Goal: Task Accomplishment & Management: Use online tool/utility

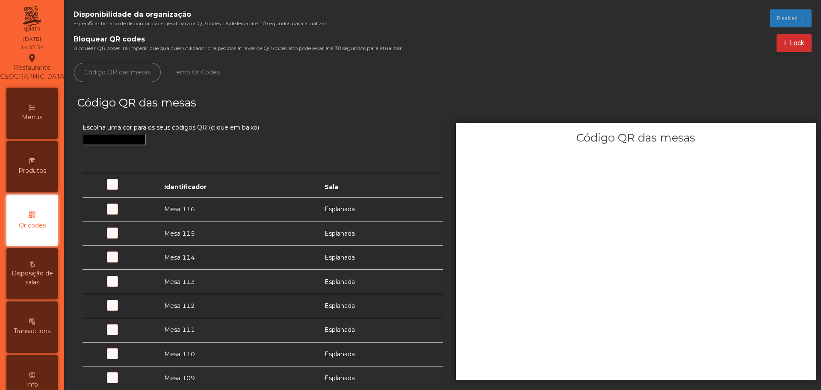
click at [128, 214] on span at bounding box center [128, 214] width 0 height 0
click at [779, 43] on button "Lock" at bounding box center [793, 43] width 35 height 18
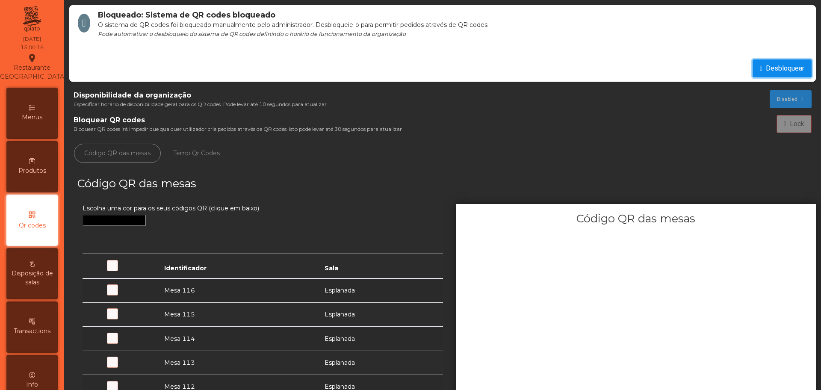
click at [776, 65] on span "Desbloquear" at bounding box center [785, 68] width 38 height 10
